Goal: Task Accomplishment & Management: Complete application form

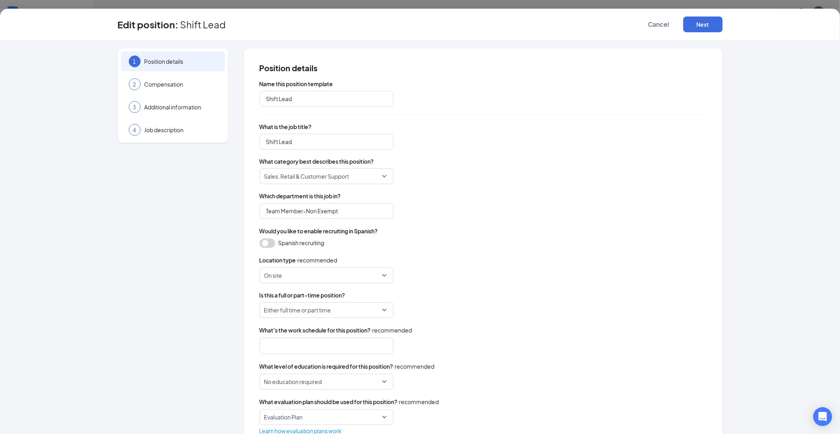
type input "Shift Lead"
type input "Team Member-Non Exempt"
